Goal: Information Seeking & Learning: Learn about a topic

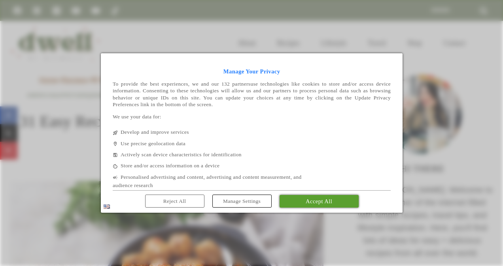
click at [180, 204] on link "Reject All" at bounding box center [174, 201] width 59 height 13
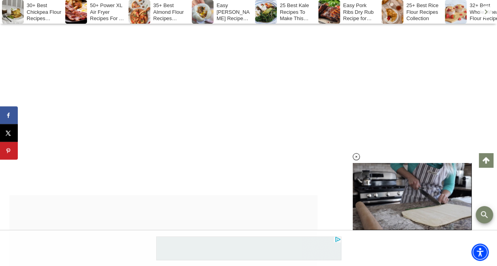
scroll to position [5355, 0]
